Goal: Task Accomplishment & Management: Complete application form

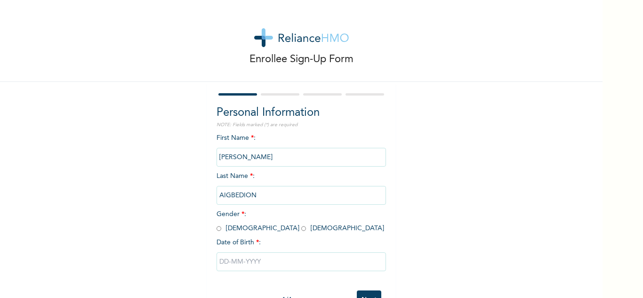
click at [287, 144] on div "First Name * : EMMANUEL Last Name * : AIGBEDION Gender * : Male Female Date of …" at bounding box center [302, 209] width 170 height 153
click at [218, 156] on input "EMMANUEL" at bounding box center [302, 157] width 170 height 19
click at [217, 158] on input "EMMANUEL" at bounding box center [302, 157] width 170 height 19
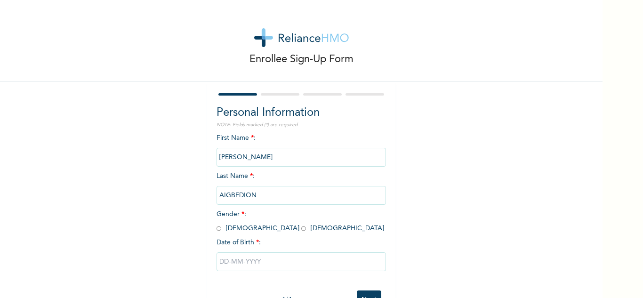
click at [217, 158] on input "EMMANUEL" at bounding box center [302, 157] width 170 height 19
click at [217, 233] on input "radio" at bounding box center [219, 228] width 5 height 9
radio input "true"
click at [262, 190] on input "AIGBEDION" at bounding box center [302, 195] width 170 height 19
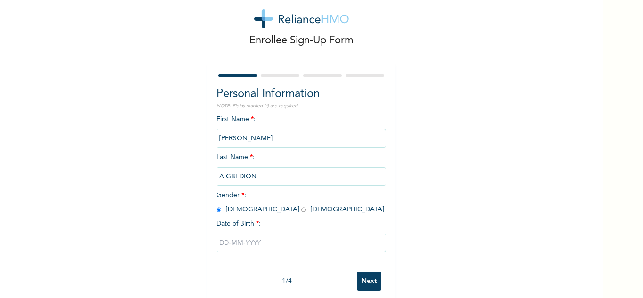
scroll to position [33, 0]
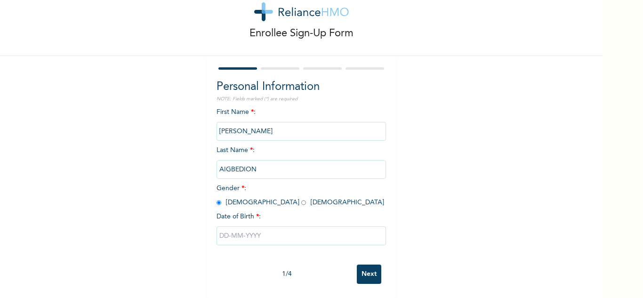
click at [261, 227] on input "text" at bounding box center [302, 236] width 170 height 19
select select "8"
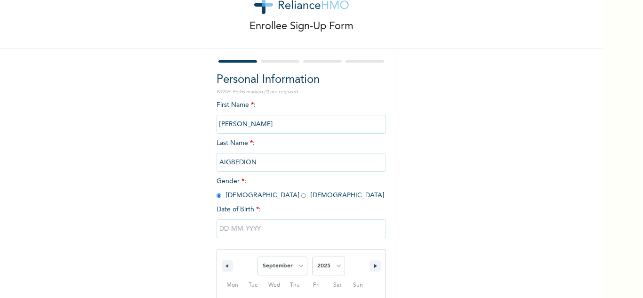
scroll to position [130, 0]
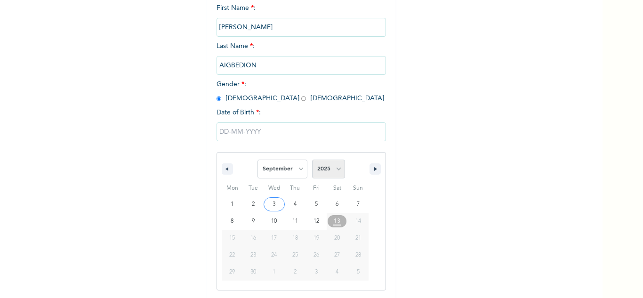
click at [340, 167] on select "2025 2024 2023 2022 2021 2020 2019 2018 2017 2016 2015 2014 2013 2012 2011 2010…" at bounding box center [328, 169] width 33 height 19
select select "1986"
click at [312, 160] on select "2025 2024 2023 2022 2021 2020 2019 2018 2017 2016 2015 2014 2013 2012 2011 2010…" at bounding box center [328, 169] width 33 height 19
click at [293, 174] on select "January February March April May June July August September October November De…" at bounding box center [283, 169] width 50 height 19
select select "3"
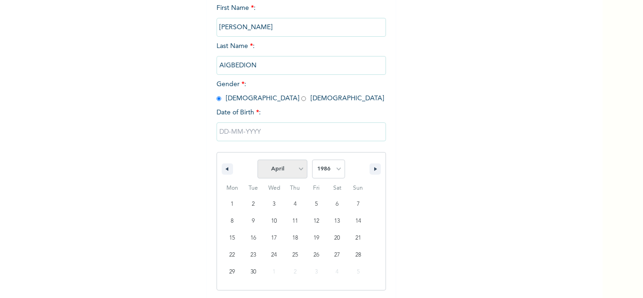
click at [258, 160] on select "January February March April May June July August September October November De…" at bounding box center [283, 169] width 50 height 19
type input "04/07/1986"
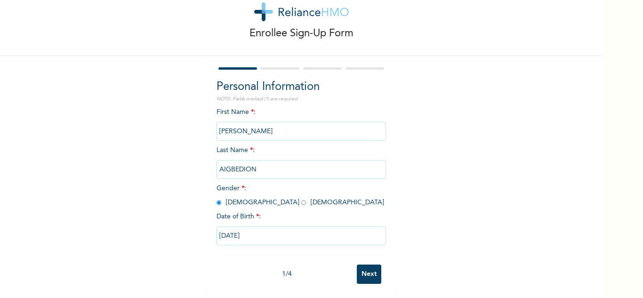
click at [274, 128] on input "EMMANUEL" at bounding box center [302, 131] width 170 height 19
click at [310, 122] on input "EMMANUEL" at bounding box center [302, 131] width 170 height 19
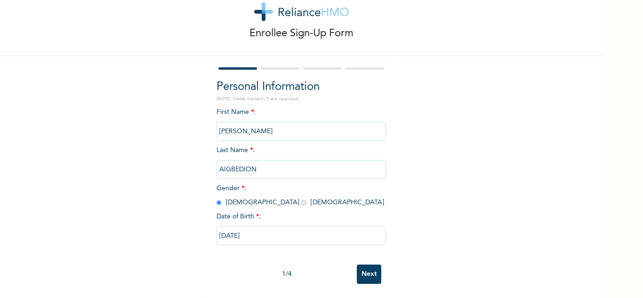
click at [235, 160] on input "AIGBEDION" at bounding box center [302, 169] width 170 height 19
click at [241, 124] on input "EMMANUEL" at bounding box center [302, 131] width 170 height 19
click at [231, 122] on input "EMMANUEL" at bounding box center [302, 131] width 170 height 19
drag, startPoint x: 231, startPoint y: 122, endPoint x: 242, endPoint y: 117, distance: 12.0
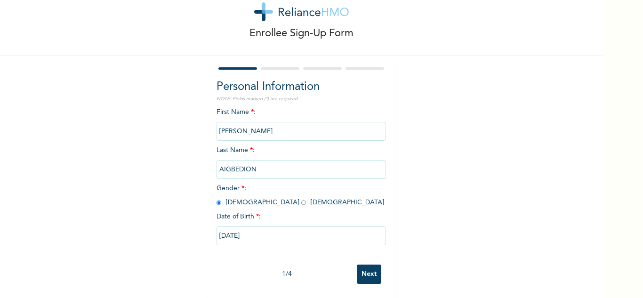
click at [242, 122] on input "EMMANUEL" at bounding box center [302, 131] width 170 height 19
click at [297, 122] on input "EMMANUEL" at bounding box center [302, 131] width 170 height 19
click at [369, 265] on input "Next" at bounding box center [369, 274] width 24 height 19
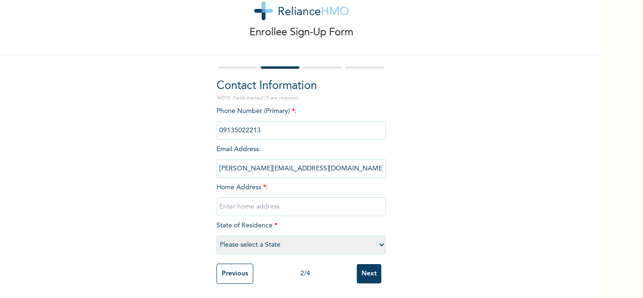
click at [318, 237] on select "Please select a State Abia Abuja (FCT) Adamawa Akwa Ibom Anambra Bauchi Bayelsa…" at bounding box center [302, 245] width 170 height 19
select select "28"
click at [217, 236] on select "Please select a State Abia Abuja (FCT) Adamawa Akwa Ibom Anambra Bauchi Bayelsa…" at bounding box center [302, 245] width 170 height 19
click at [260, 199] on input "text" at bounding box center [302, 206] width 170 height 19
type input "No 8, Rotimi Street, Ikugbomire Axis, Mowe."
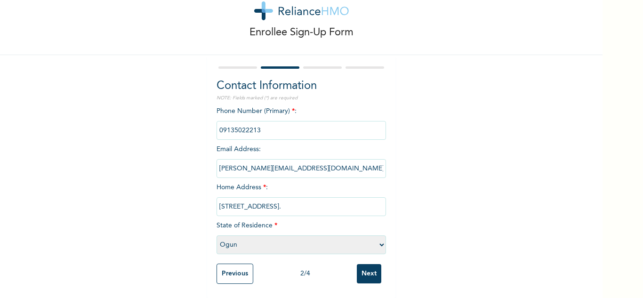
click at [433, 208] on div "Enrollee Sign-Up Form Contact Information NOTE: Fields marked (*) are required …" at bounding box center [301, 135] width 603 height 325
click at [373, 266] on input "Next" at bounding box center [369, 273] width 24 height 19
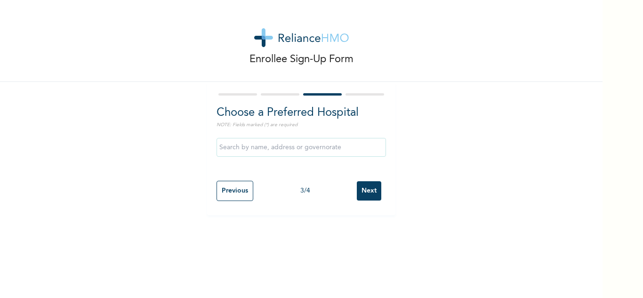
scroll to position [0, 0]
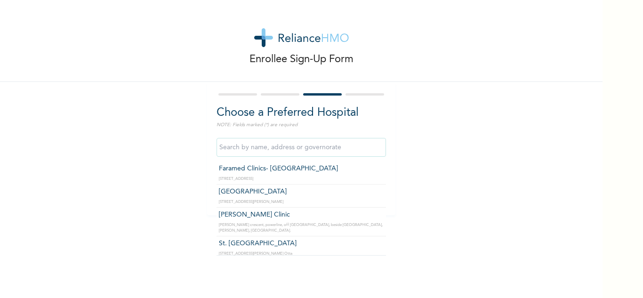
click at [315, 143] on input "text" at bounding box center [302, 147] width 170 height 19
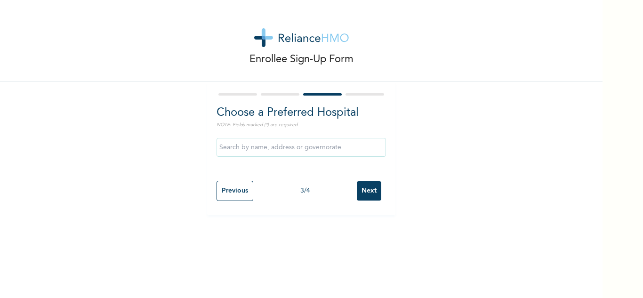
click at [384, 250] on div "Enrollee Sign-Up Form Choose a Preferred Hospital NOTE: Fields marked (*) are r…" at bounding box center [301, 149] width 603 height 298
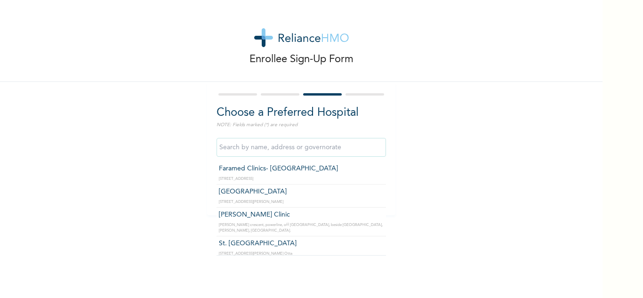
click at [341, 144] on input "text" at bounding box center [302, 147] width 170 height 19
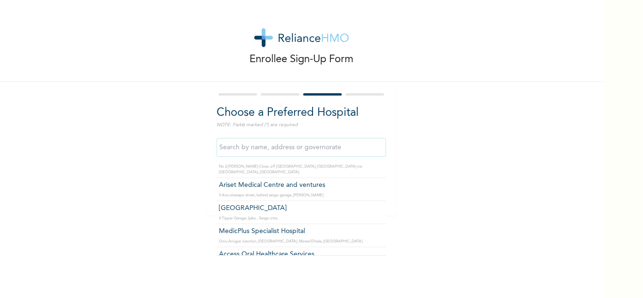
scroll to position [841, 0]
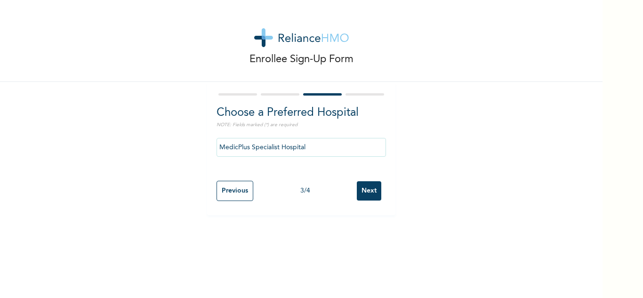
click at [346, 127] on p "NOTE: Fields marked (*) are required" at bounding box center [302, 125] width 170 height 7
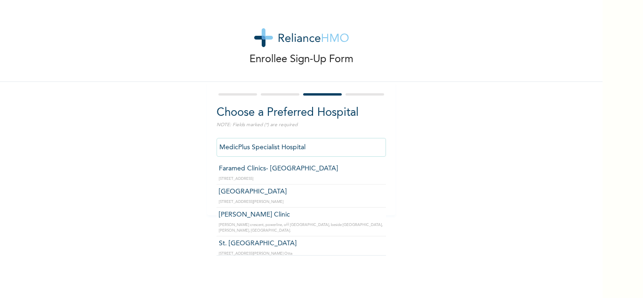
click at [335, 142] on input "MedicPlus Specialist Hospital" at bounding box center [302, 147] width 170 height 19
type input "M"
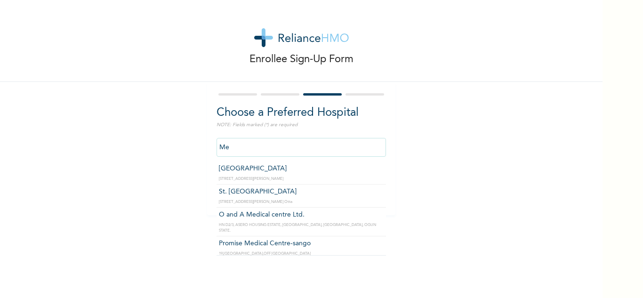
type input "M"
click at [460, 198] on div "Enrollee Sign-Up Form Choose a Preferred Hospital NOTE: Fields marked (*) are r…" at bounding box center [301, 107] width 603 height 215
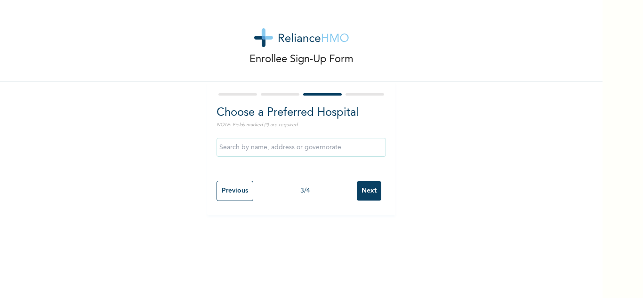
click at [366, 193] on input "Next" at bounding box center [369, 190] width 24 height 19
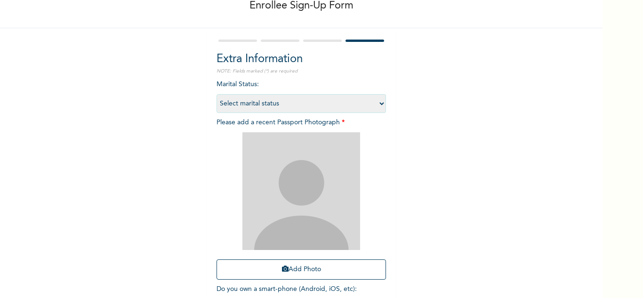
scroll to position [57, 0]
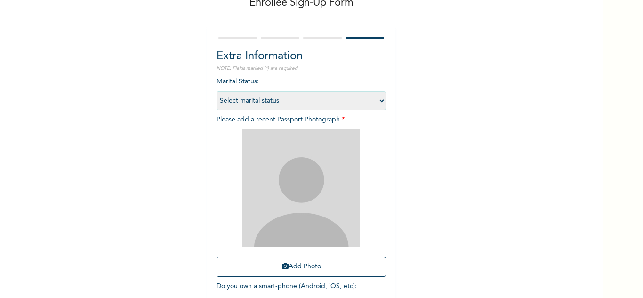
click at [368, 93] on select "Select marital status Single Married Divorced Widow/Widower" at bounding box center [302, 100] width 170 height 19
select select "1"
click at [217, 91] on select "Select marital status Single Married Divorced Widow/Widower" at bounding box center [302, 100] width 170 height 19
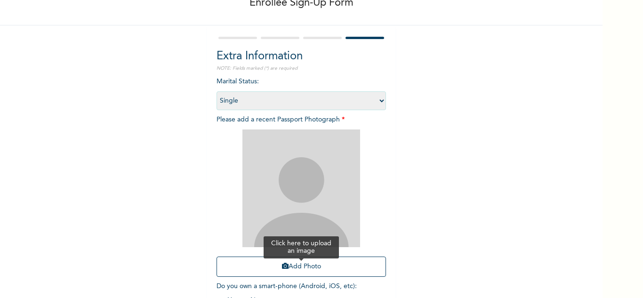
click at [307, 264] on button "Add Photo" at bounding box center [302, 267] width 170 height 20
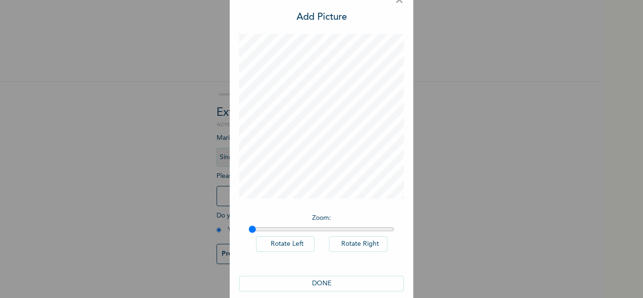
scroll to position [31, 0]
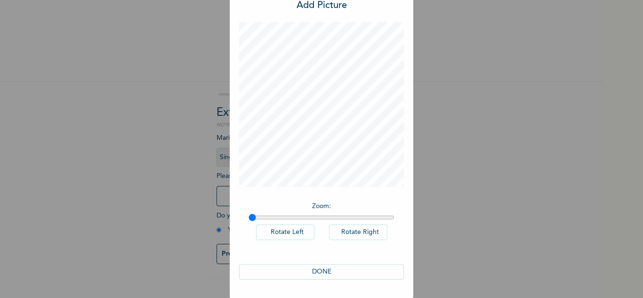
click at [319, 270] on button "DONE" at bounding box center [321, 272] width 165 height 16
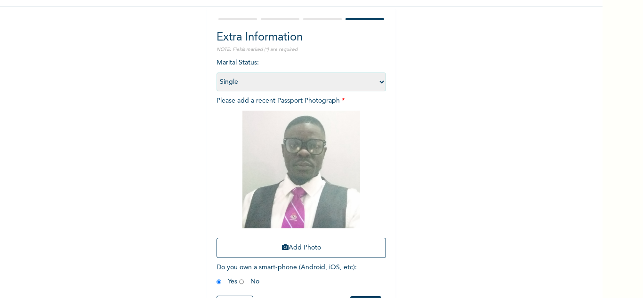
scroll to position [114, 0]
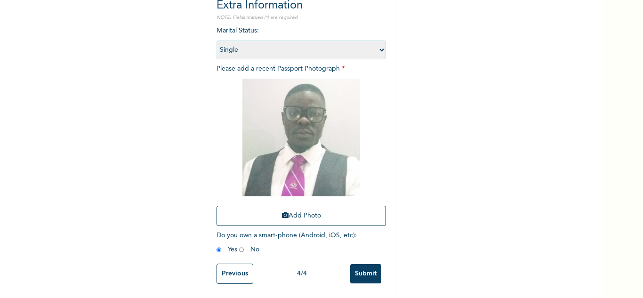
click at [365, 267] on input "Submit" at bounding box center [365, 273] width 31 height 19
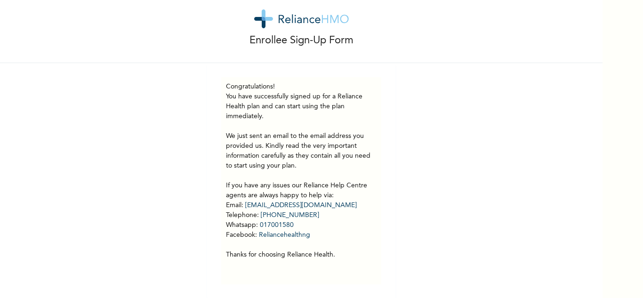
scroll to position [26, 0]
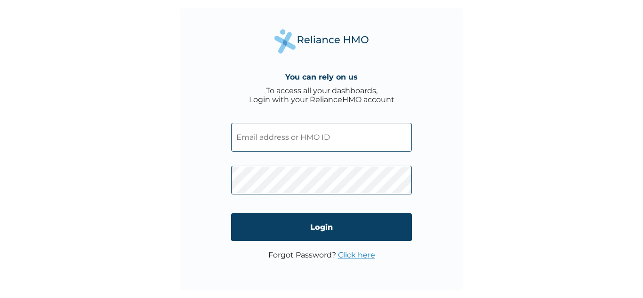
click at [269, 147] on input "text" at bounding box center [321, 137] width 181 height 29
paste input "SWX/10007/A"
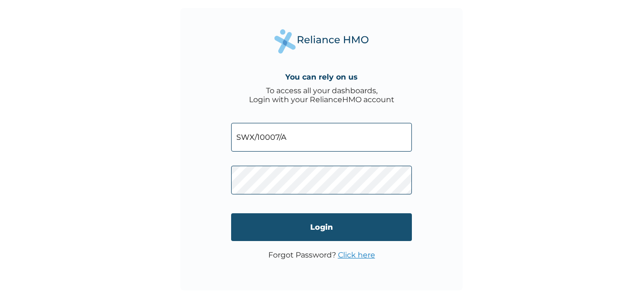
type input "SWX/10007/A"
click at [295, 224] on input "Login" at bounding box center [321, 227] width 181 height 28
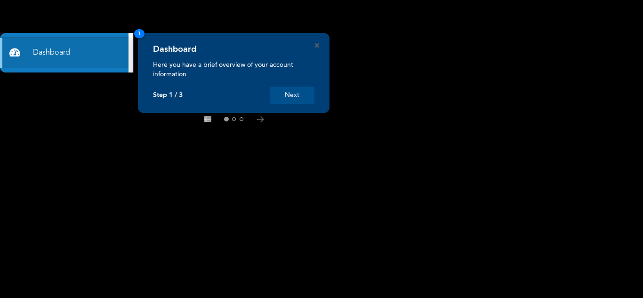
click at [287, 96] on button "Next" at bounding box center [292, 95] width 45 height 17
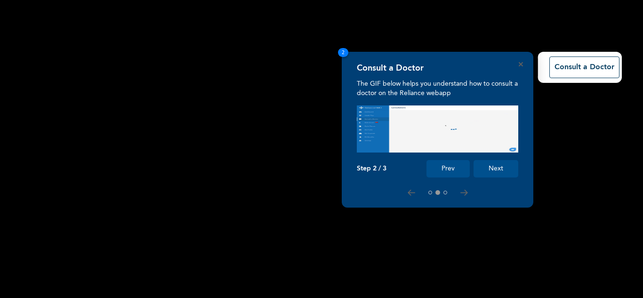
click at [501, 165] on button "Next" at bounding box center [496, 168] width 45 height 17
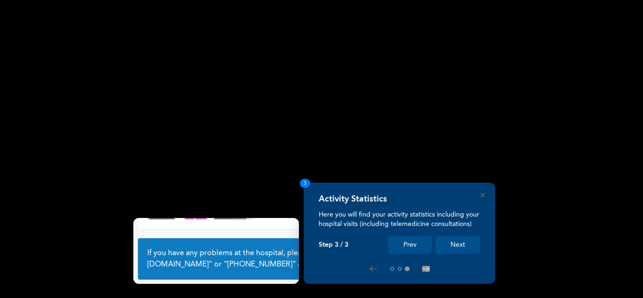
scroll to position [66, 0]
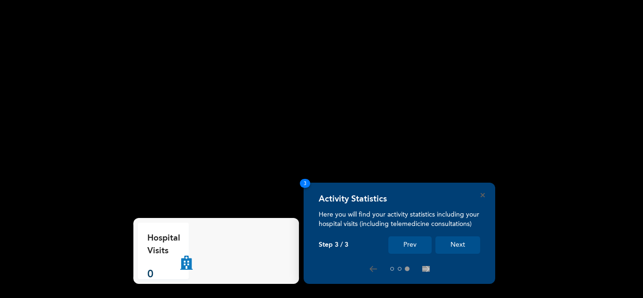
click at [456, 246] on button "Next" at bounding box center [458, 244] width 45 height 17
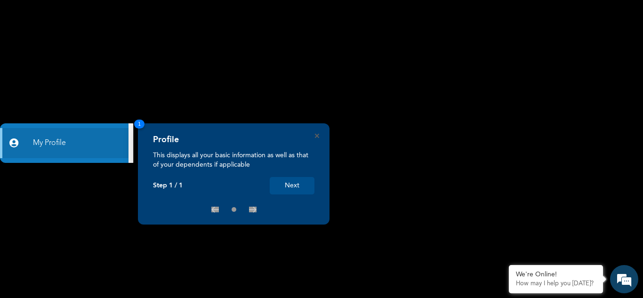
click at [303, 187] on button "Next" at bounding box center [292, 185] width 45 height 17
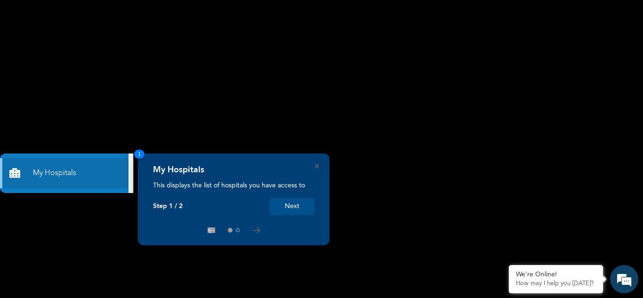
click at [298, 206] on button "Next" at bounding box center [292, 206] width 45 height 17
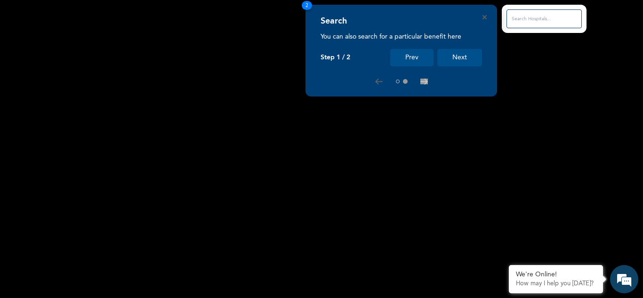
click at [448, 61] on button "Next" at bounding box center [460, 57] width 45 height 17
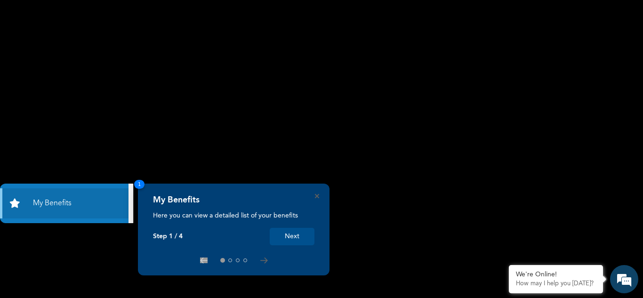
click at [295, 233] on button "Next" at bounding box center [292, 236] width 45 height 17
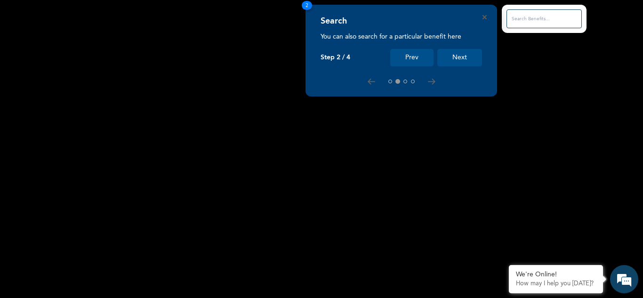
click at [465, 61] on button "Next" at bounding box center [460, 57] width 45 height 17
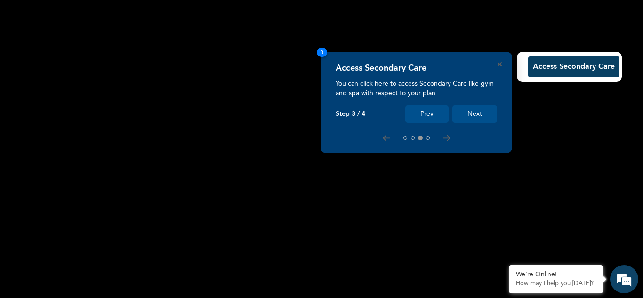
click at [480, 127] on div "Access Secondary Care You can click here to access Secondary Care like gym and …" at bounding box center [417, 102] width 192 height 101
click at [480, 121] on button "Next" at bounding box center [475, 114] width 45 height 17
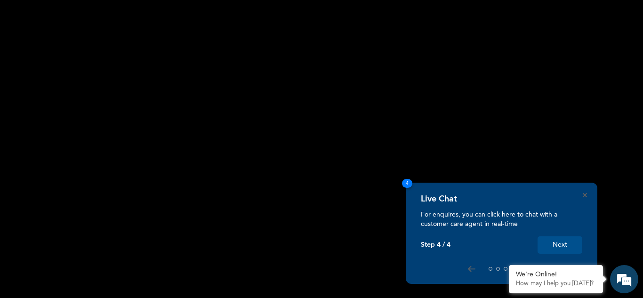
click at [559, 240] on button "Next" at bounding box center [560, 244] width 45 height 17
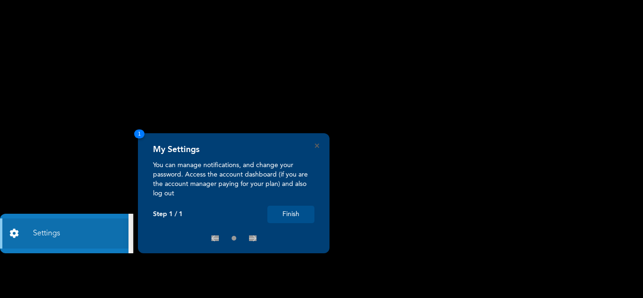
click at [286, 220] on button "Finish" at bounding box center [291, 214] width 47 height 17
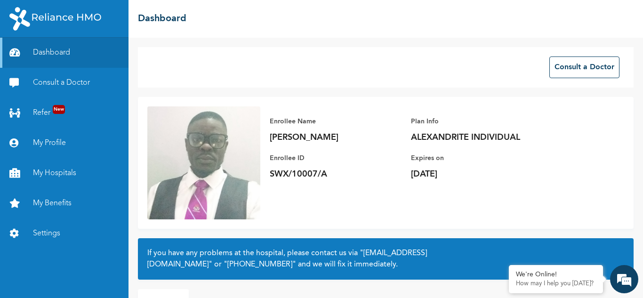
scroll to position [66, 0]
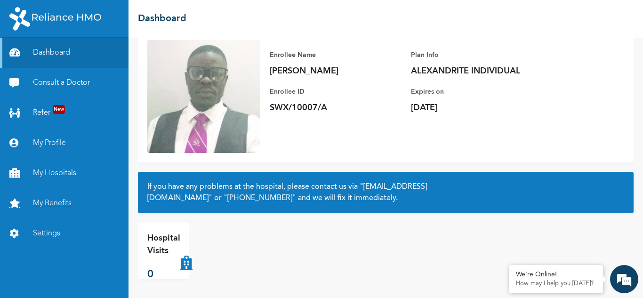
click at [58, 204] on link "My Benefits" at bounding box center [64, 203] width 129 height 30
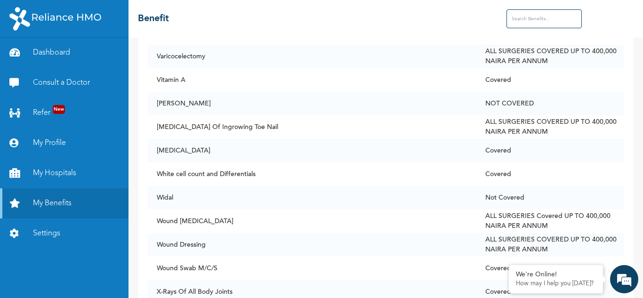
scroll to position [7262, 0]
click at [61, 51] on link "Dashboard" at bounding box center [64, 53] width 129 height 30
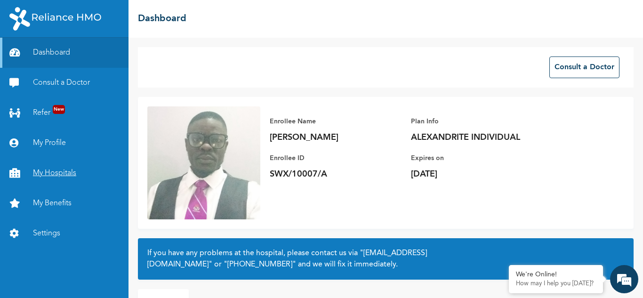
click at [61, 172] on link "My Hospitals" at bounding box center [64, 173] width 129 height 30
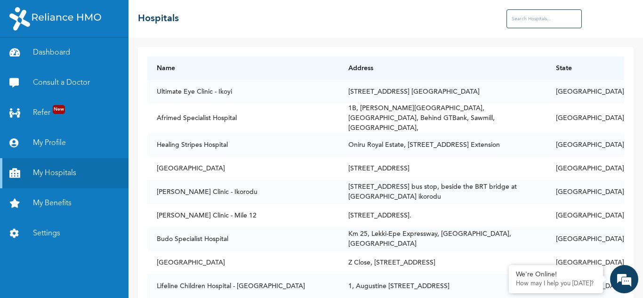
click at [542, 17] on input "text" at bounding box center [544, 18] width 75 height 19
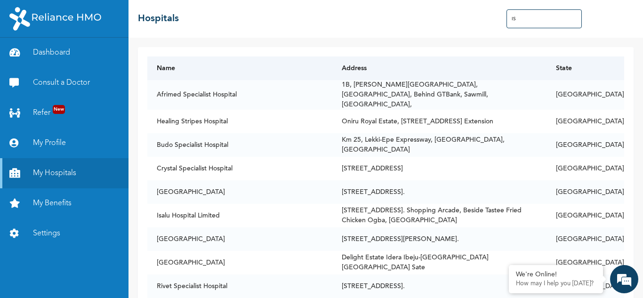
type input "I"
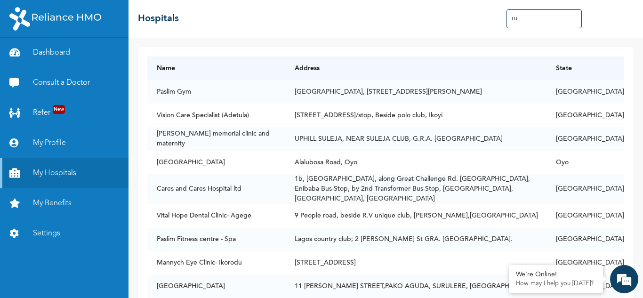
type input "L"
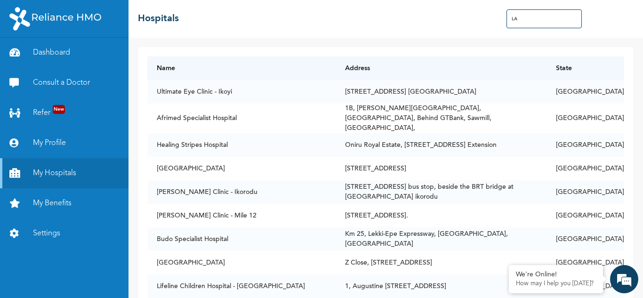
type input "L"
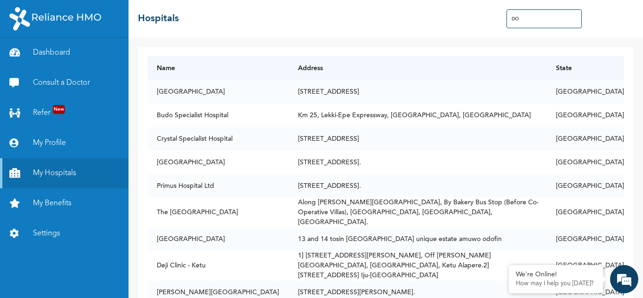
type input "D"
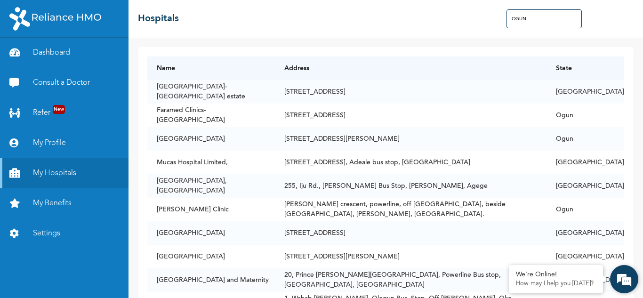
type input "OGUN"
click at [638, 293] on div "We're Online! How may I help you [DATE]?" at bounding box center [625, 279] width 28 height 28
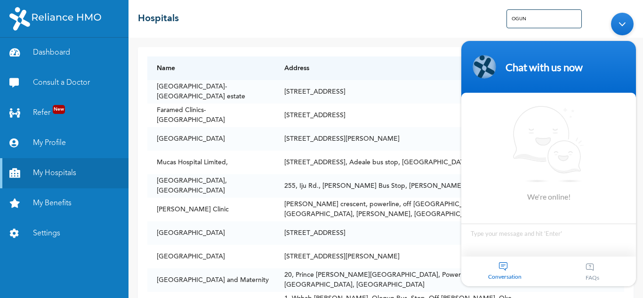
click at [425, 7] on div "☰ Hospitals OGUN" at bounding box center [386, 19] width 515 height 38
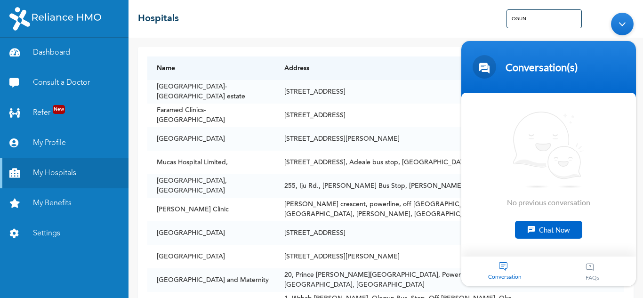
click at [622, 20] on div "Minimize live chat window" at bounding box center [622, 23] width 23 height 23
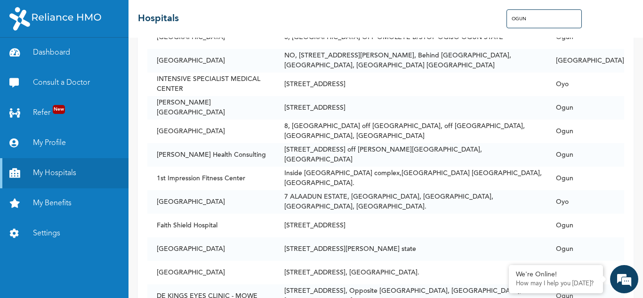
scroll to position [1086, 0]
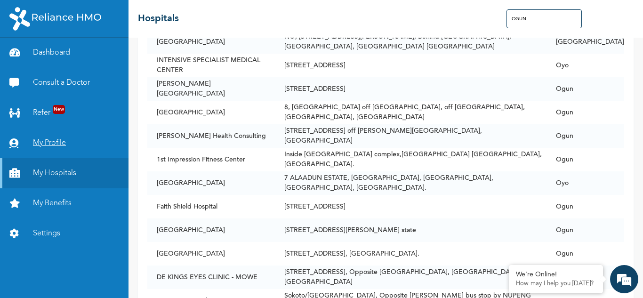
click at [49, 140] on link "My Profile" at bounding box center [64, 143] width 129 height 30
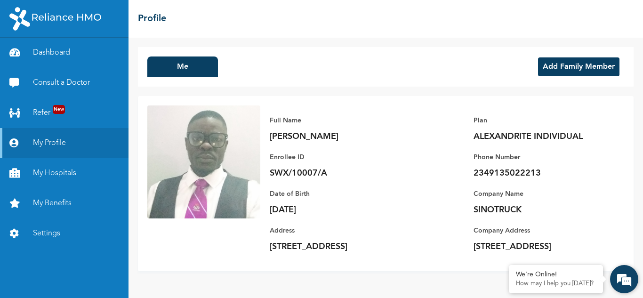
click at [638, 293] on div "We're Online! How may I help you [DATE]?" at bounding box center [625, 279] width 28 height 28
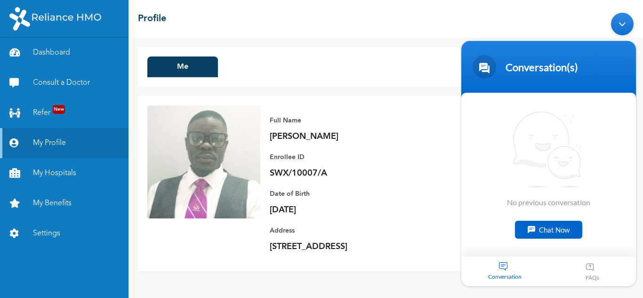
click at [621, 25] on div "Minimize live chat window" at bounding box center [622, 23] width 23 height 23
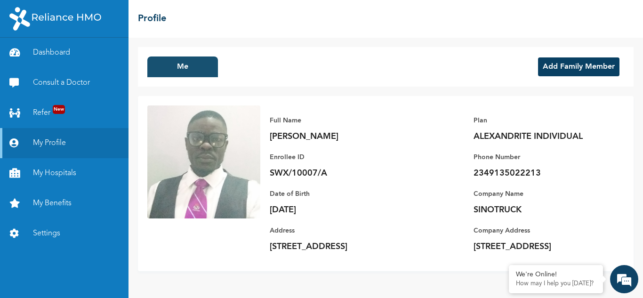
click at [192, 68] on button "Me" at bounding box center [182, 67] width 71 height 21
click at [622, 278] on em at bounding box center [624, 279] width 25 height 25
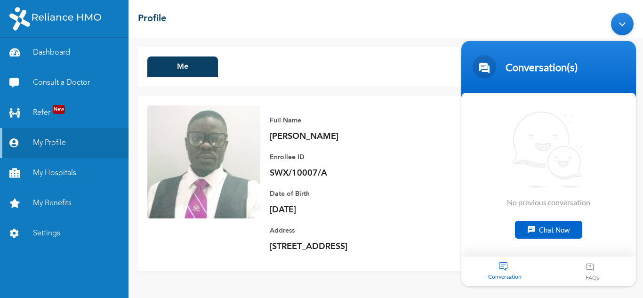
click at [546, 227] on div "Chat Now" at bounding box center [548, 229] width 67 height 18
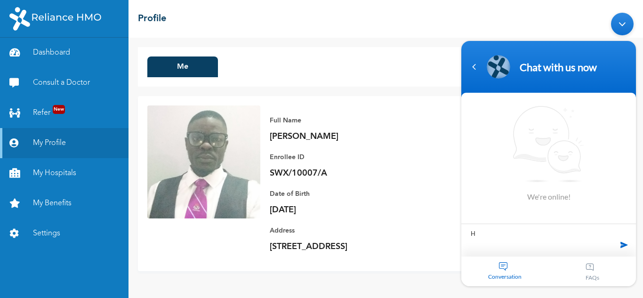
type textarea "HI"
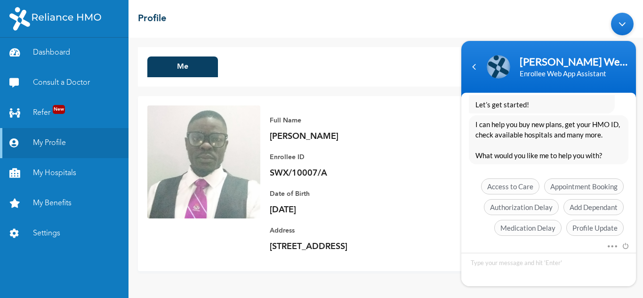
scroll to position [306, 0]
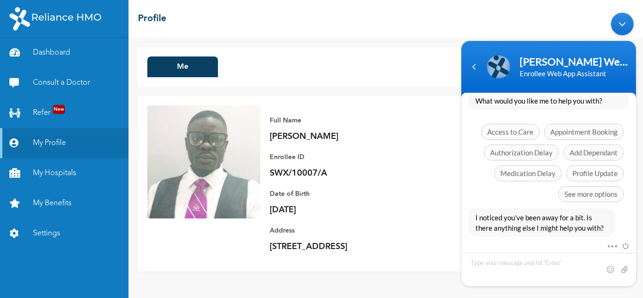
click at [97, 253] on div "Dashboard Consult a Doctor Refer New My Profile My Hospitals My Benefits Settin…" at bounding box center [64, 168] width 129 height 261
